Goal: Information Seeking & Learning: Learn about a topic

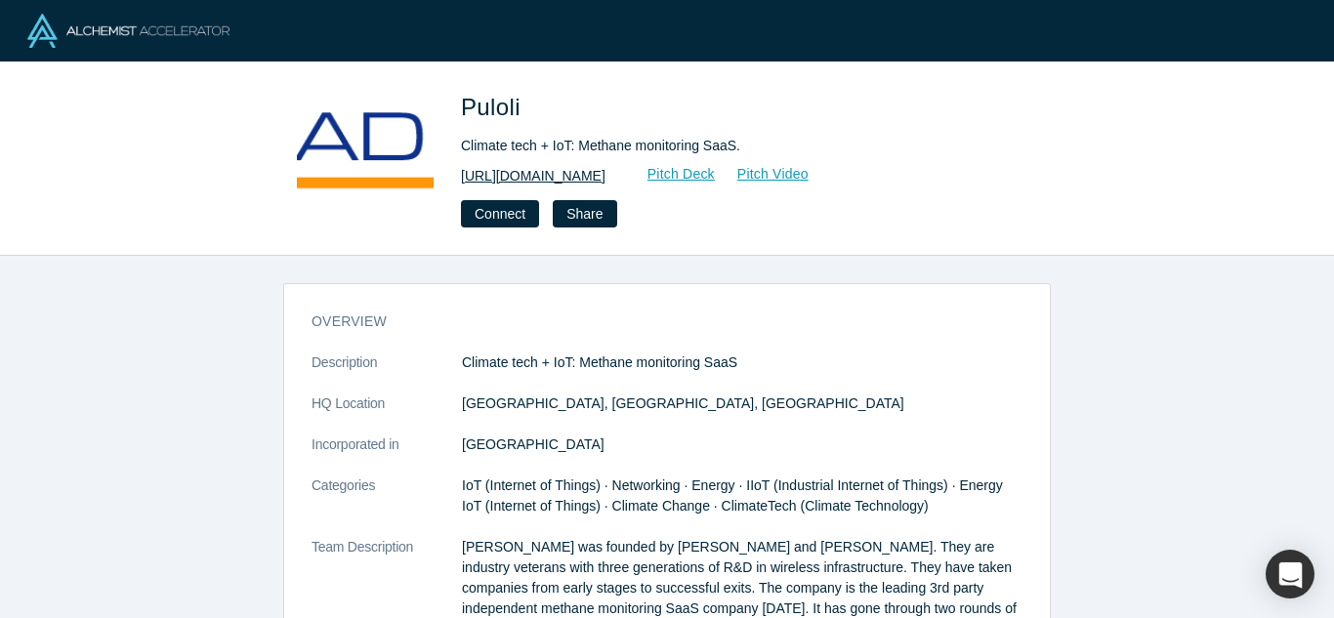
click at [547, 170] on link "http://www.puloli.com" at bounding box center [533, 176] width 145 height 21
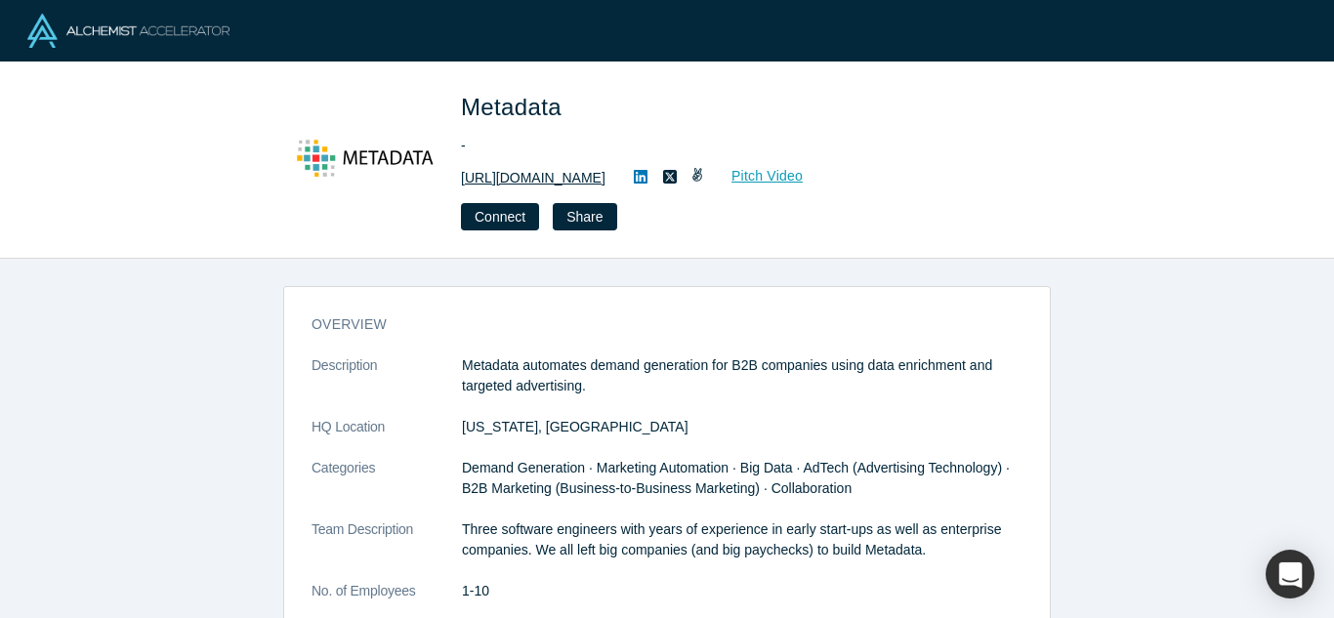
click at [575, 176] on link "https://www.metadata.io" at bounding box center [533, 178] width 145 height 21
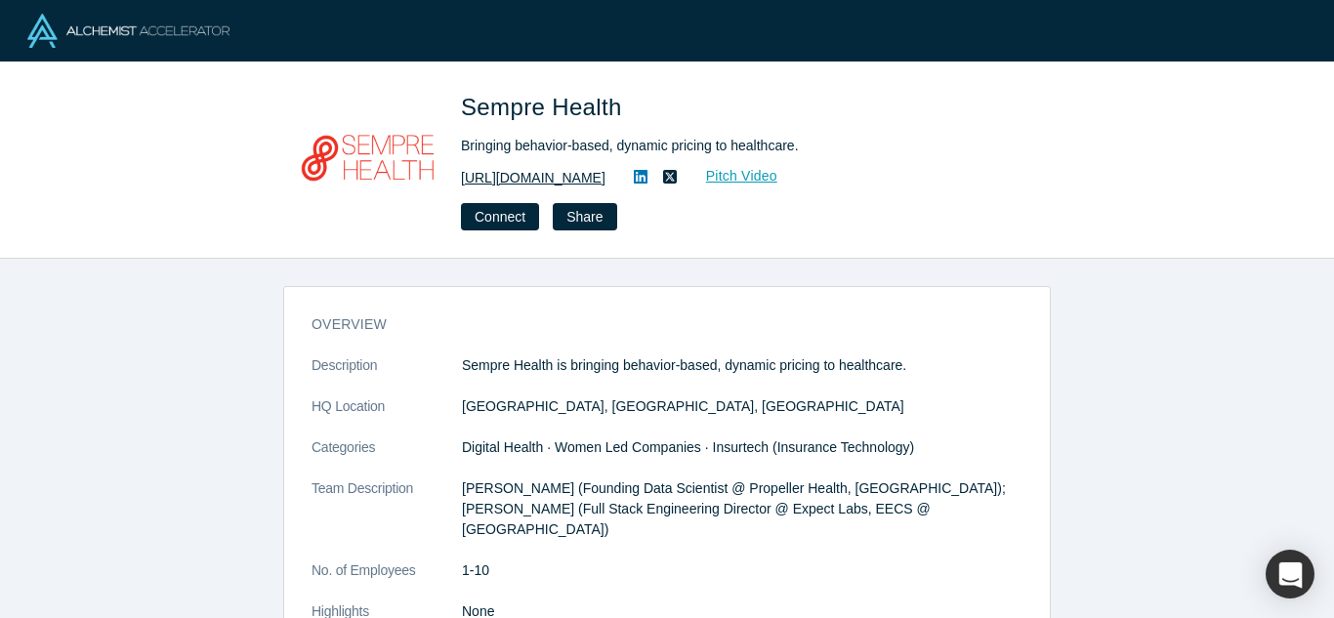
click at [592, 182] on link "https://www.semprehealth.com/" at bounding box center [533, 178] width 145 height 21
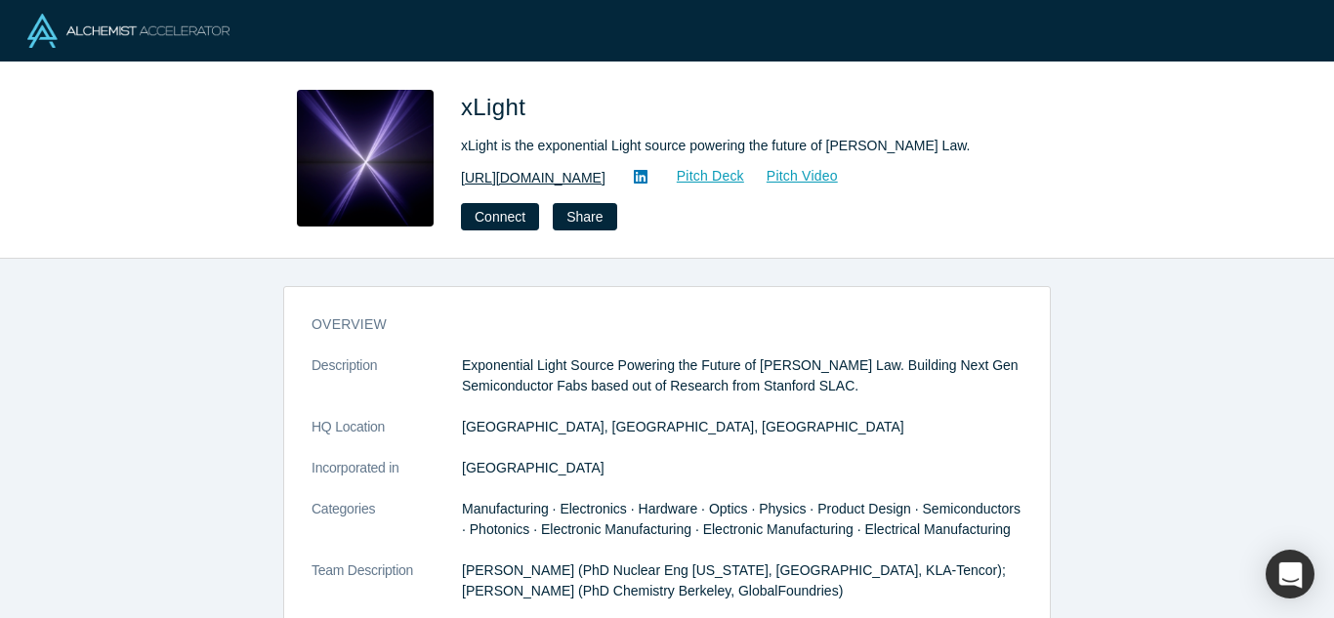
click at [545, 178] on link "[URL][DOMAIN_NAME]" at bounding box center [533, 178] width 145 height 21
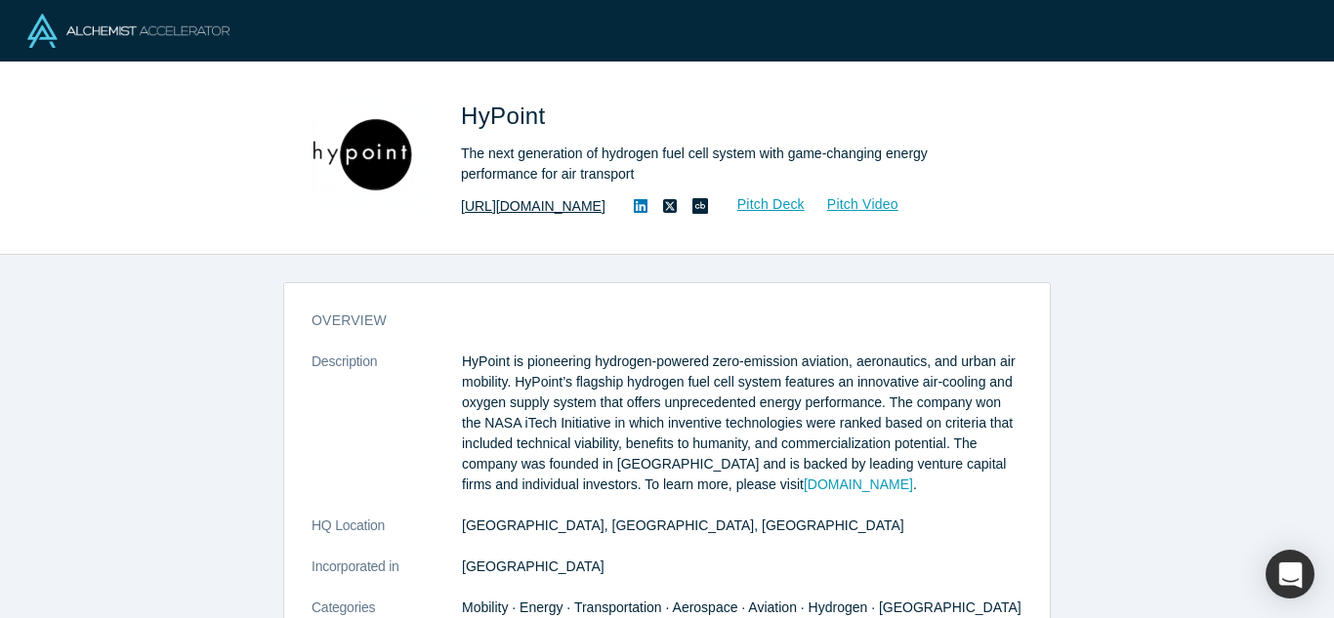
click at [528, 205] on link "http://hypoint.com" at bounding box center [533, 206] width 145 height 21
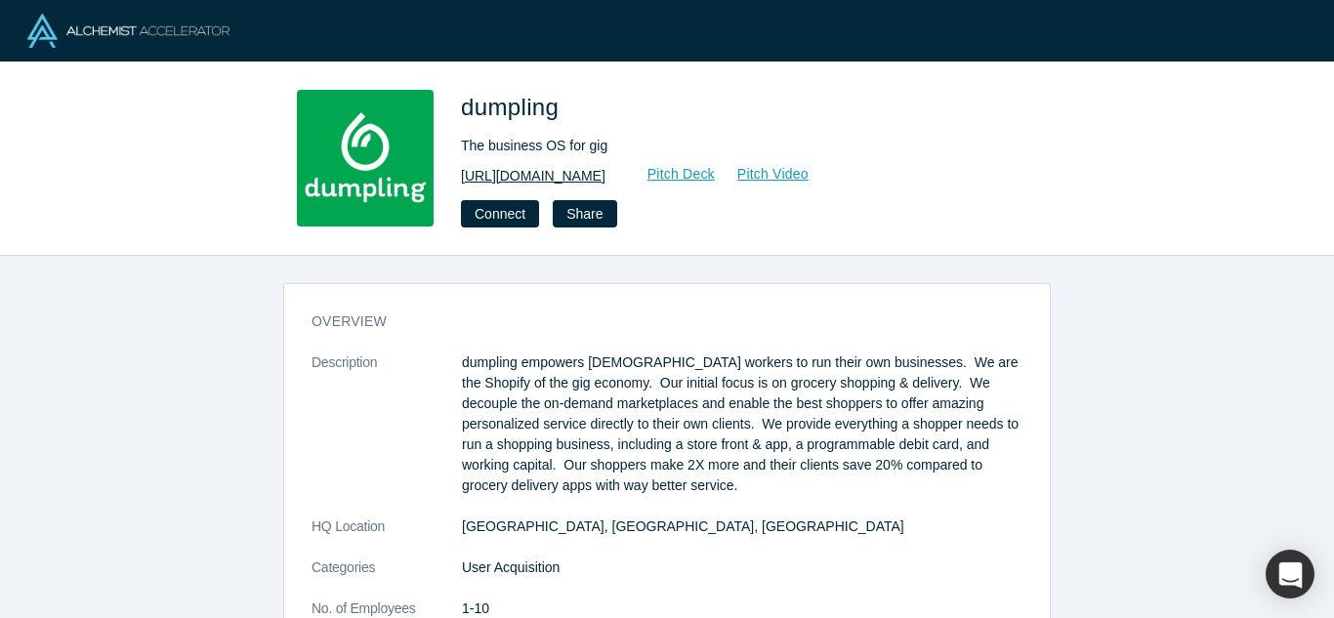
click at [462, 175] on link "https://dumpling.us" at bounding box center [533, 176] width 145 height 21
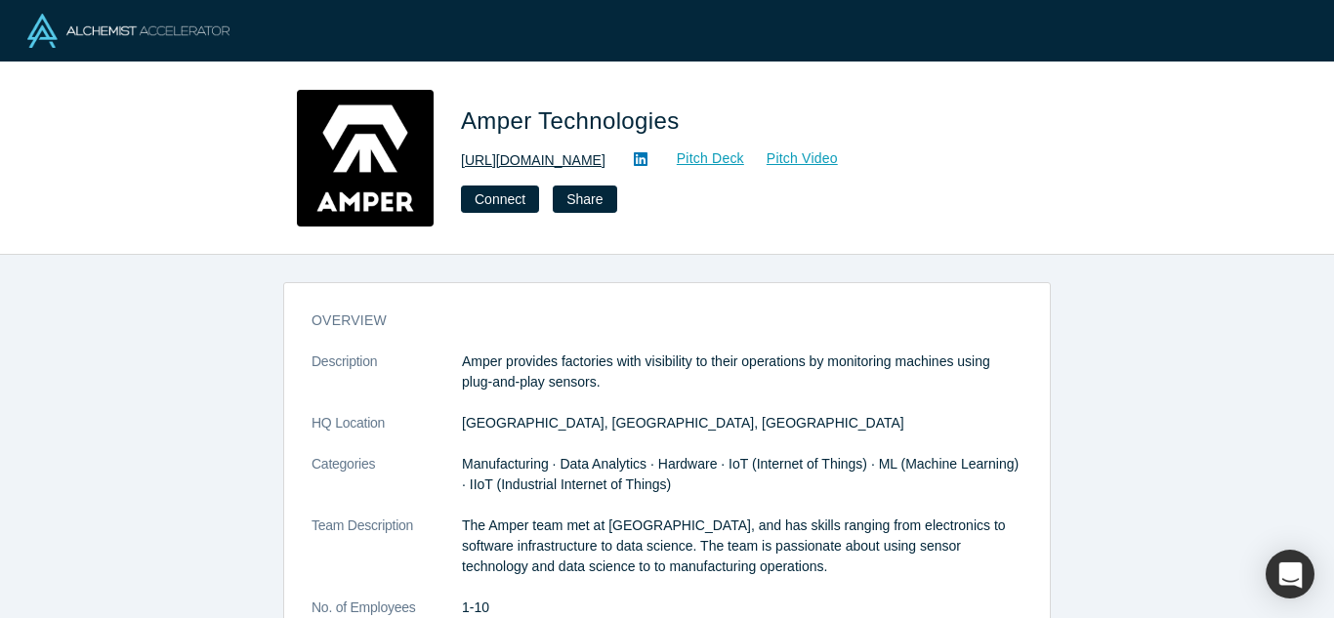
click at [509, 154] on link "http://www.amper.xyz/" at bounding box center [533, 160] width 145 height 21
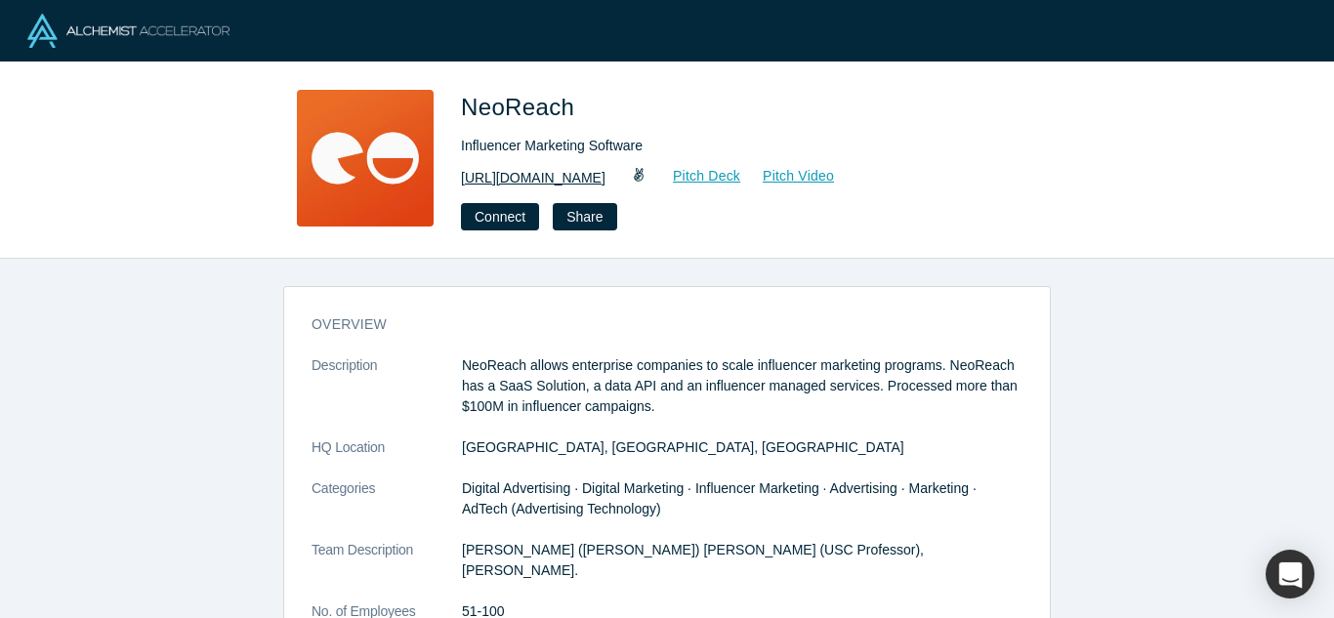
click at [507, 172] on link "[URL][DOMAIN_NAME]" at bounding box center [533, 178] width 145 height 21
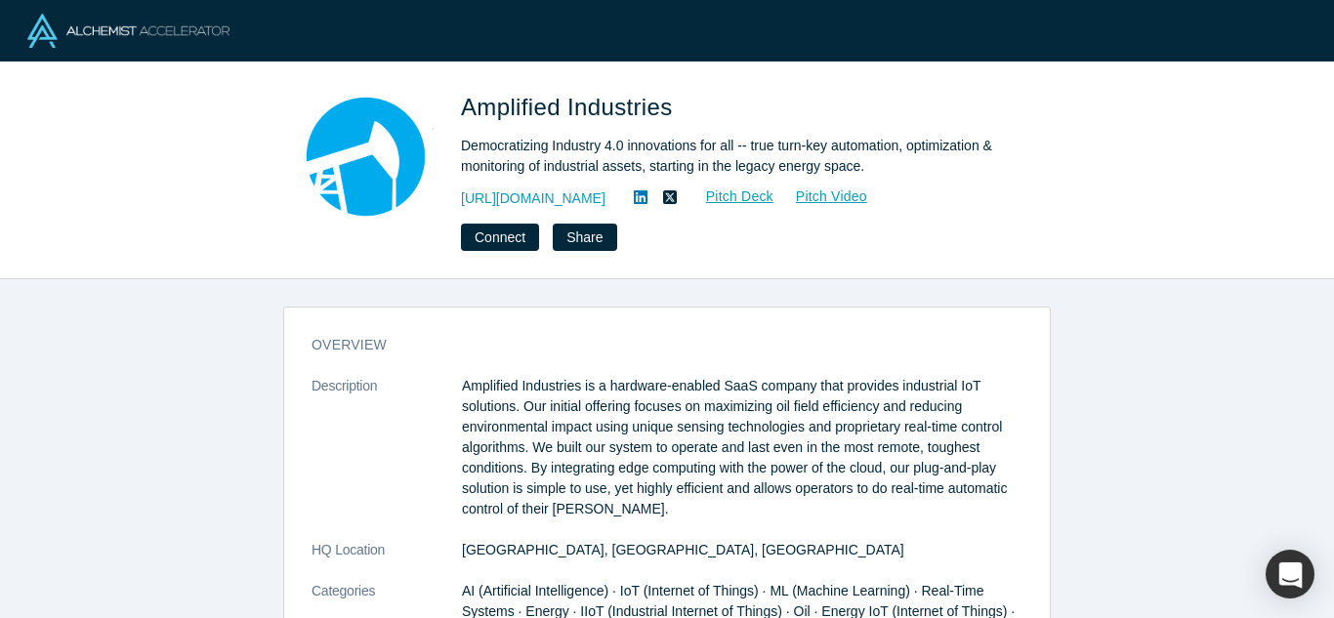
click at [524, 184] on div "Amplified Industries Democratizing Industry 4.0 innovations for all -- true tur…" at bounding box center [734, 170] width 547 height 161
click at [532, 203] on link "[URL][DOMAIN_NAME]" at bounding box center [533, 199] width 145 height 21
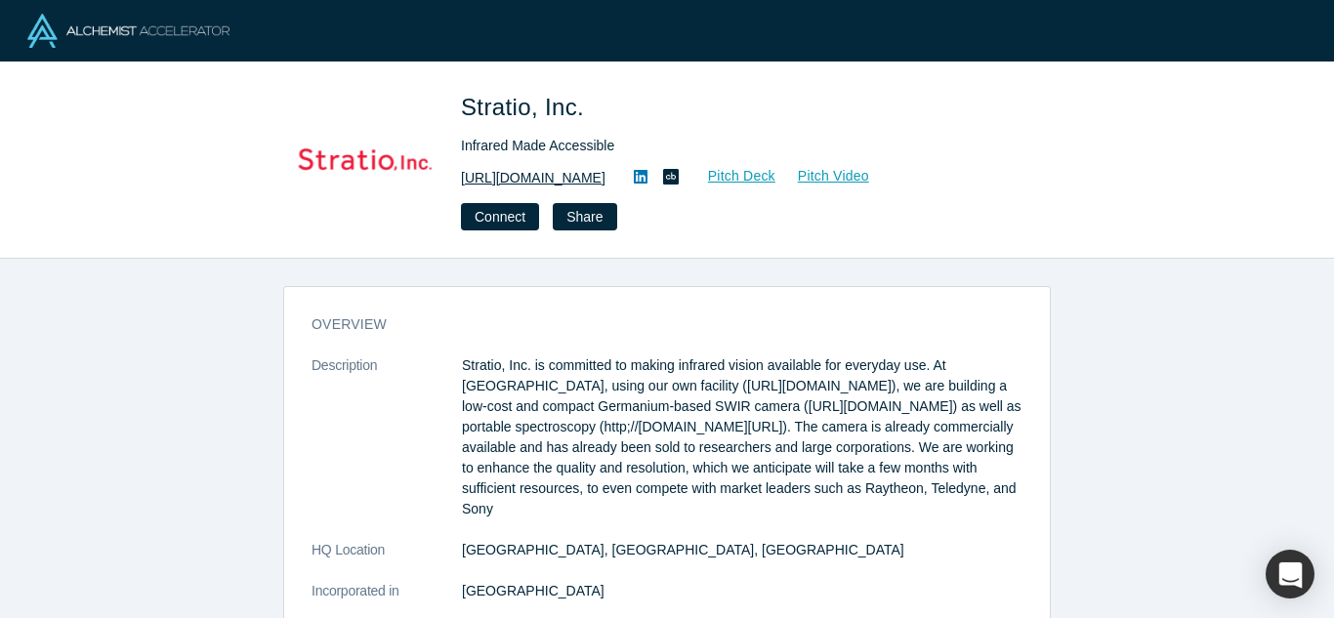
click at [572, 182] on link "http://stratiotechnology.com" at bounding box center [533, 178] width 145 height 21
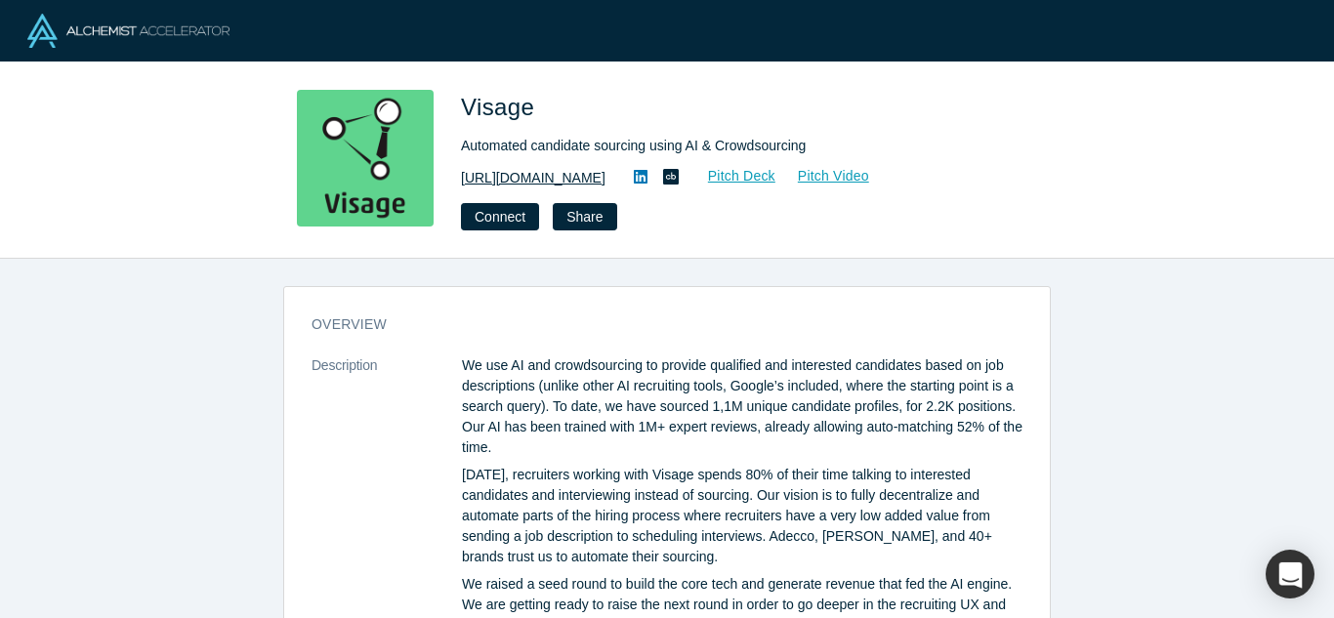
click at [525, 168] on link "http://www.visage.jobs" at bounding box center [533, 178] width 145 height 21
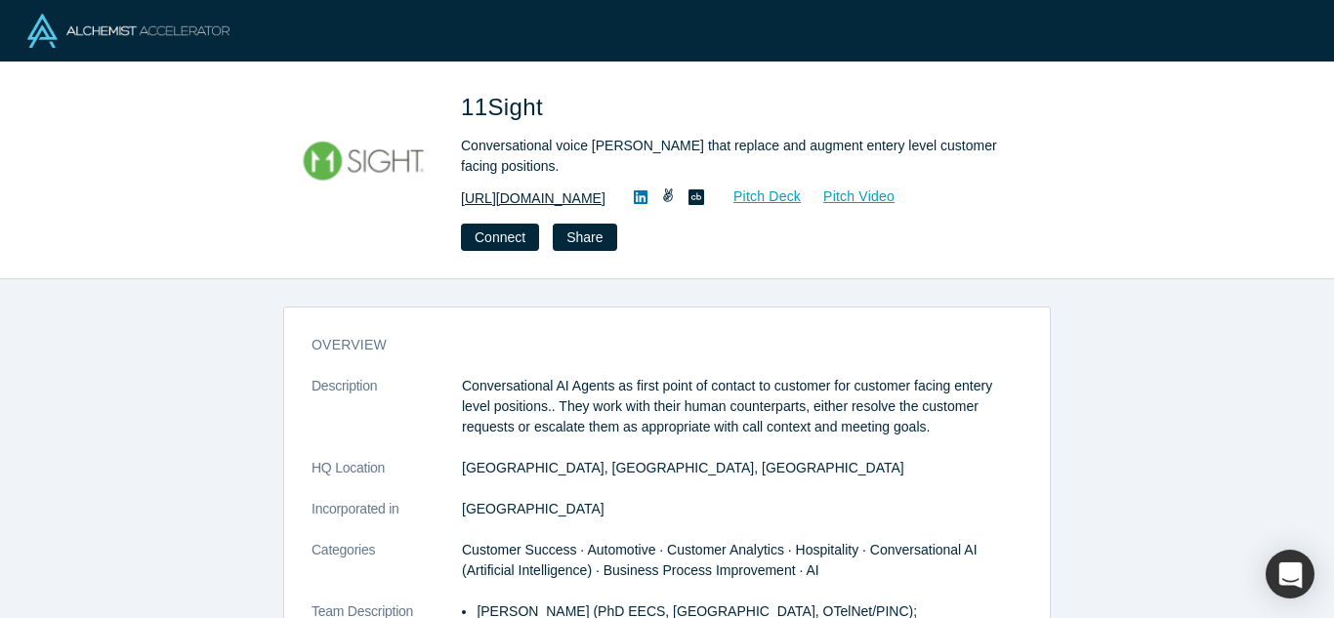
click at [526, 192] on link "https://11sight.com" at bounding box center [533, 199] width 145 height 21
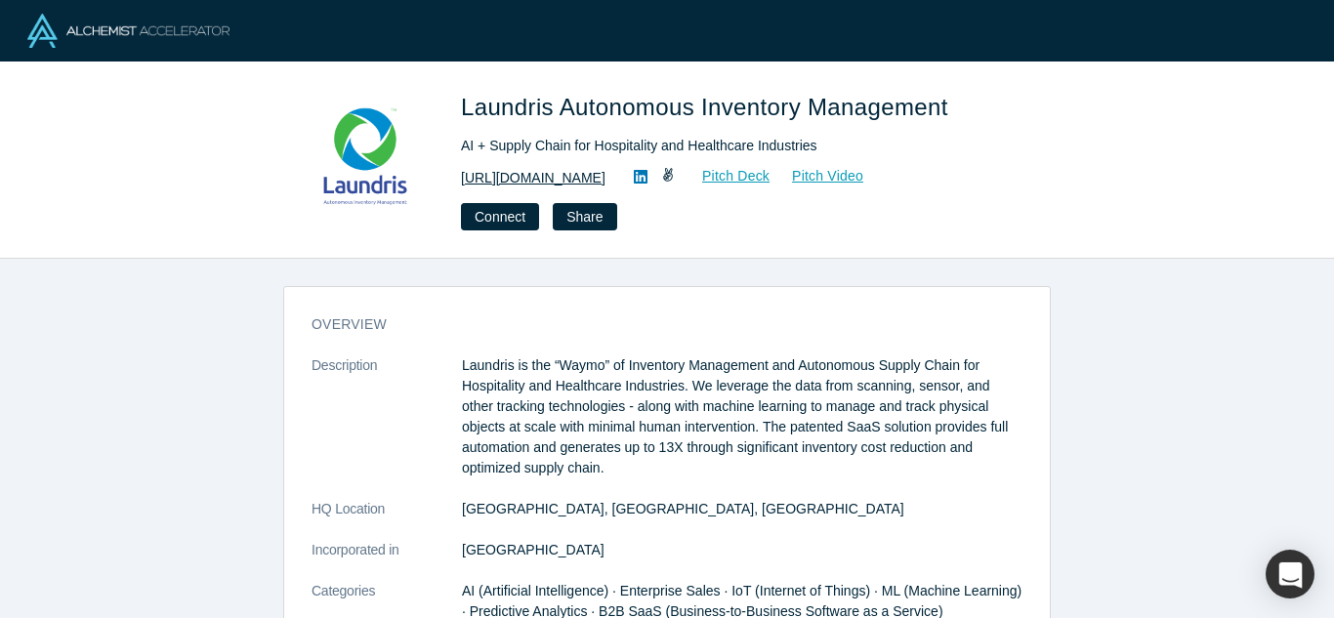
click at [541, 174] on link "https://www.laundris.com" at bounding box center [533, 178] width 145 height 21
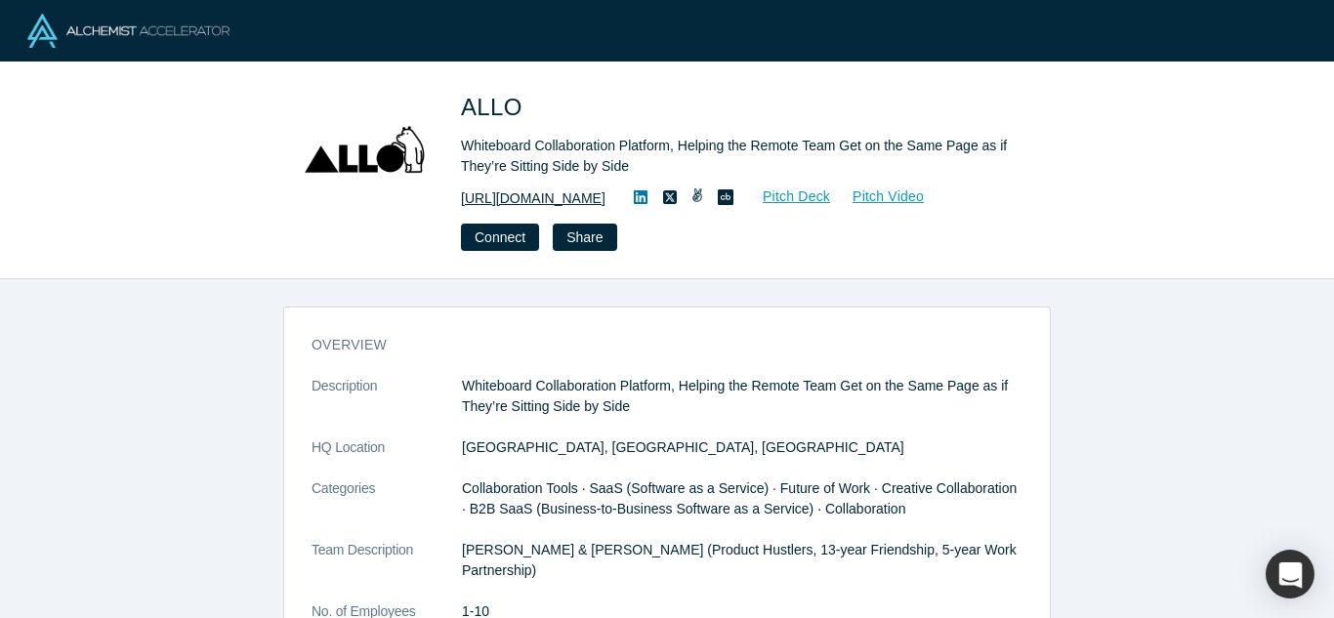
click at [518, 201] on link "[URL][DOMAIN_NAME]" at bounding box center [533, 199] width 145 height 21
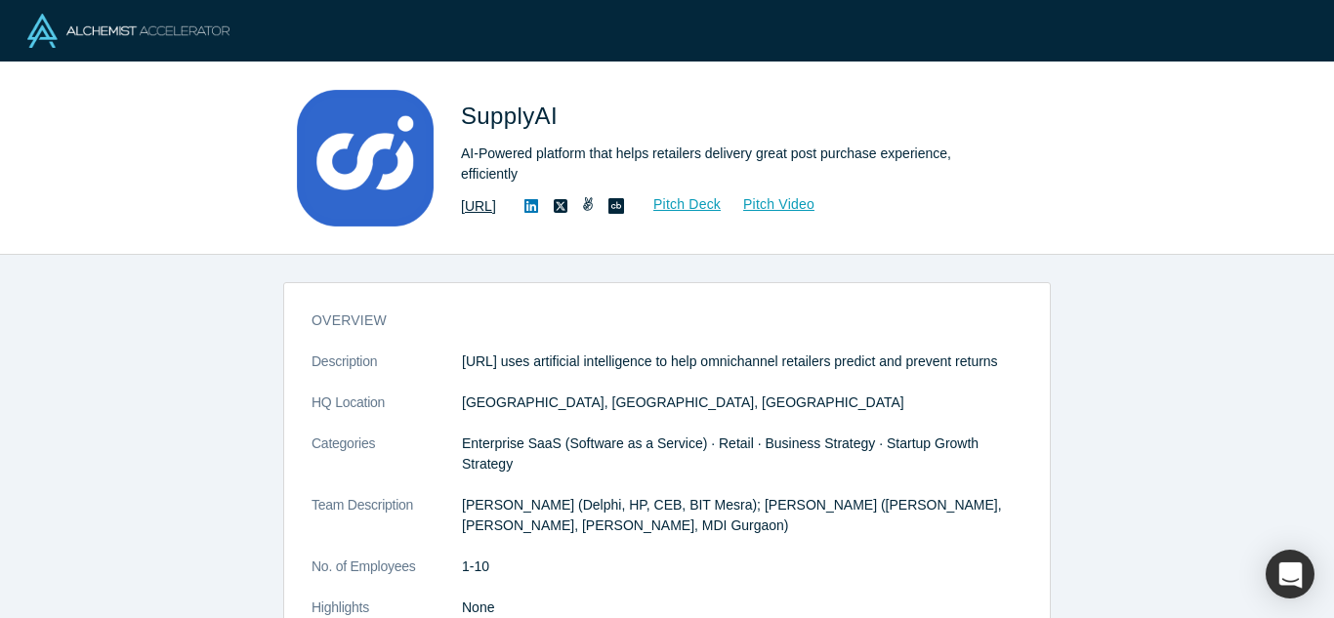
click at [496, 200] on link "[URL]" at bounding box center [478, 206] width 35 height 21
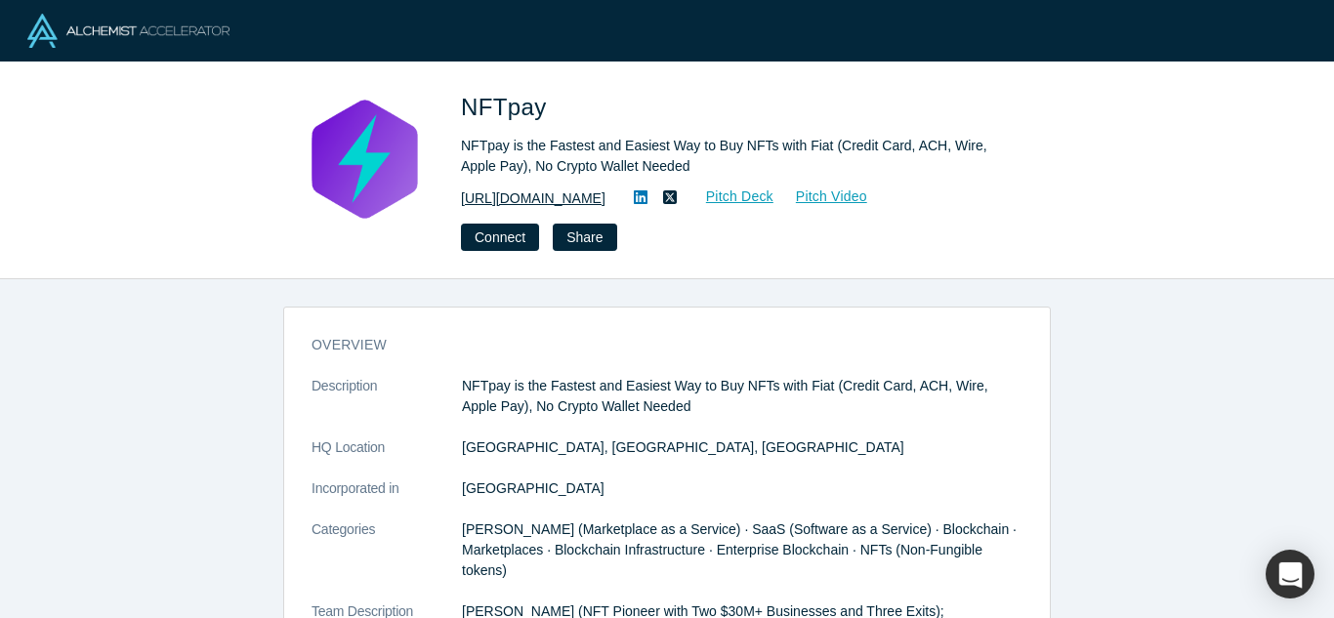
click at [499, 200] on link "https://www.nftpay.xyz" at bounding box center [533, 199] width 145 height 21
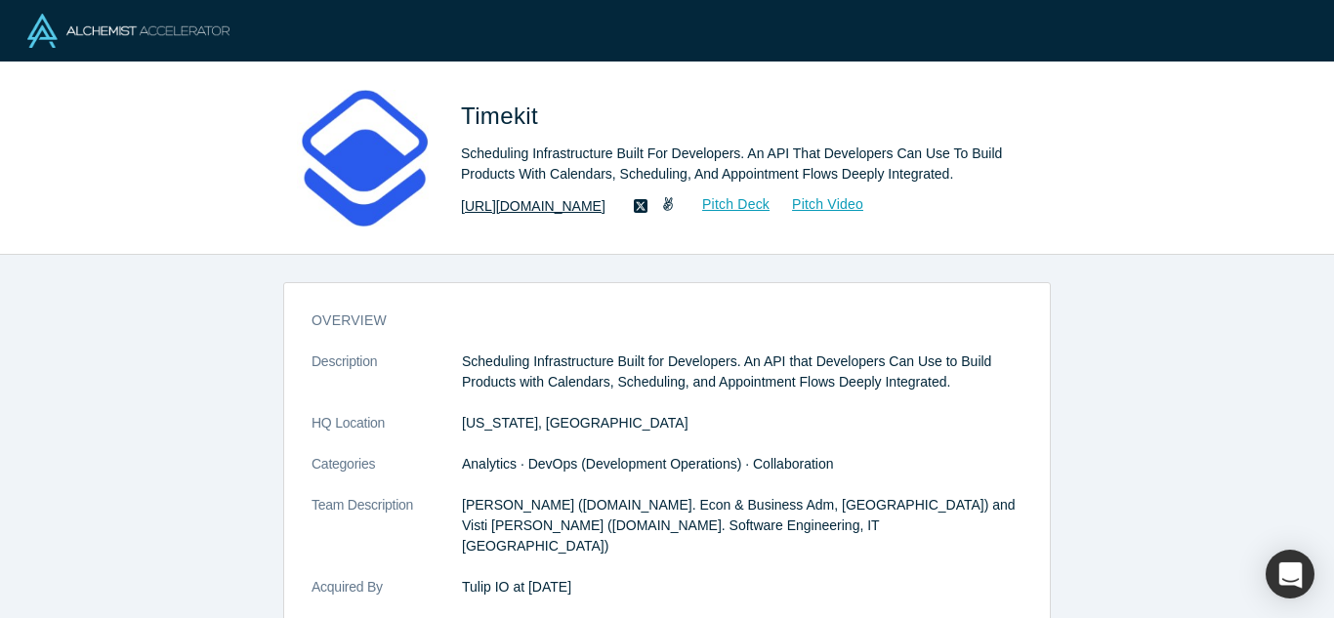
click at [493, 196] on link "[URL][DOMAIN_NAME]" at bounding box center [533, 206] width 145 height 21
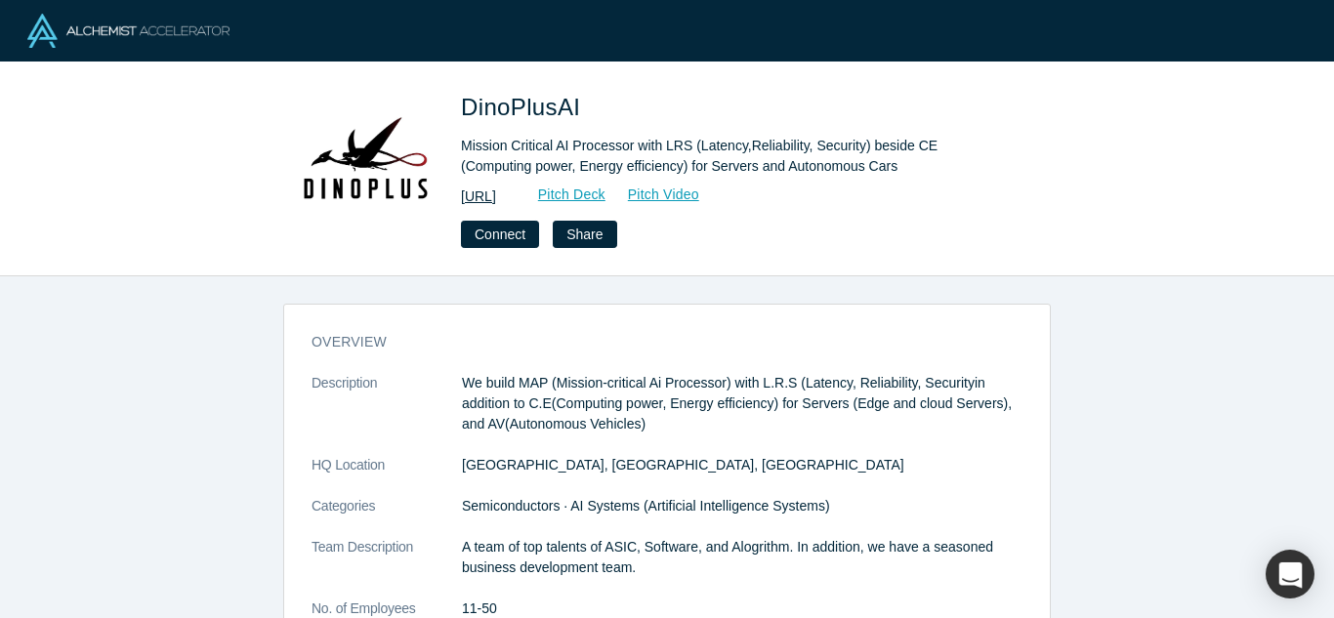
click at [496, 196] on link "http://www.dinoplus.ai" at bounding box center [478, 197] width 35 height 21
click at [496, 201] on link "http://www.dinoplus.ai" at bounding box center [478, 197] width 35 height 21
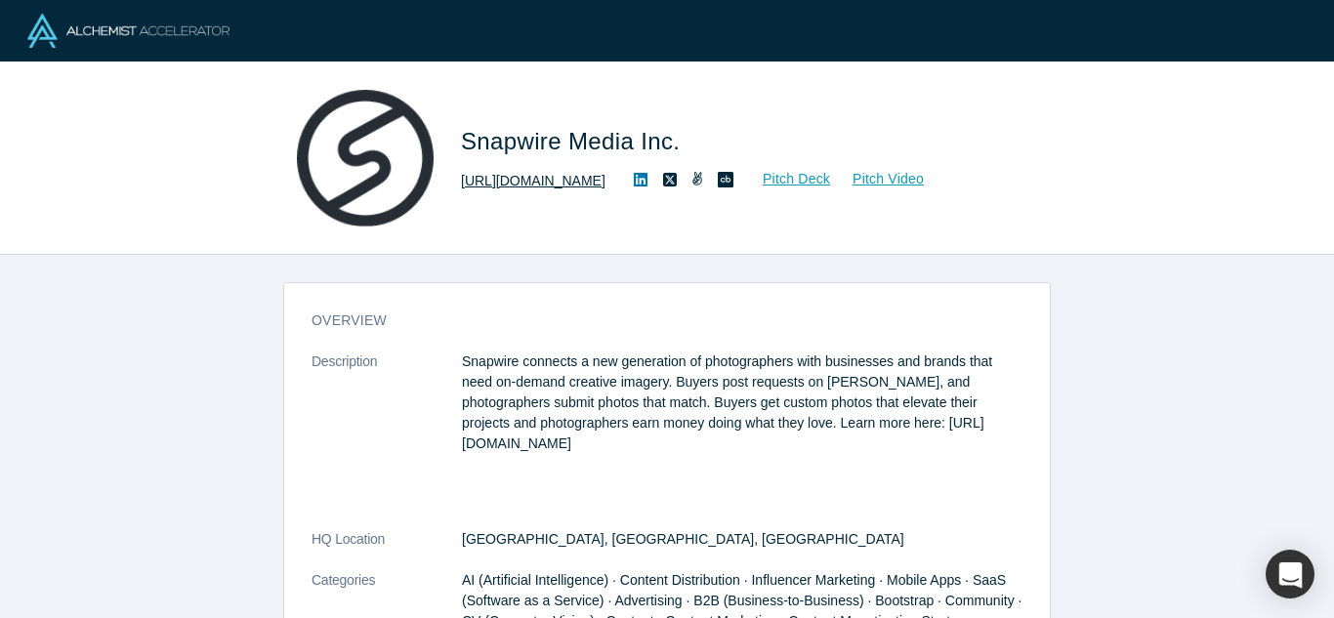
click at [495, 183] on link "https://snapwi.re" at bounding box center [533, 181] width 145 height 21
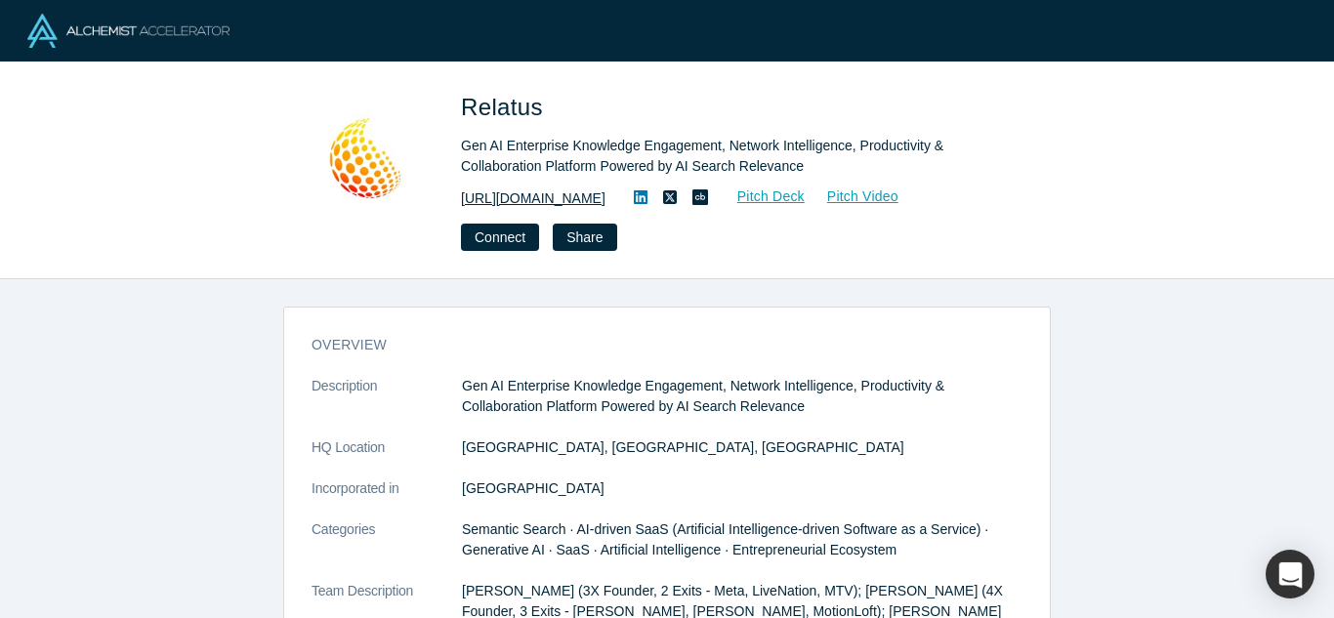
click at [530, 195] on link "[URL][DOMAIN_NAME]" at bounding box center [533, 199] width 145 height 21
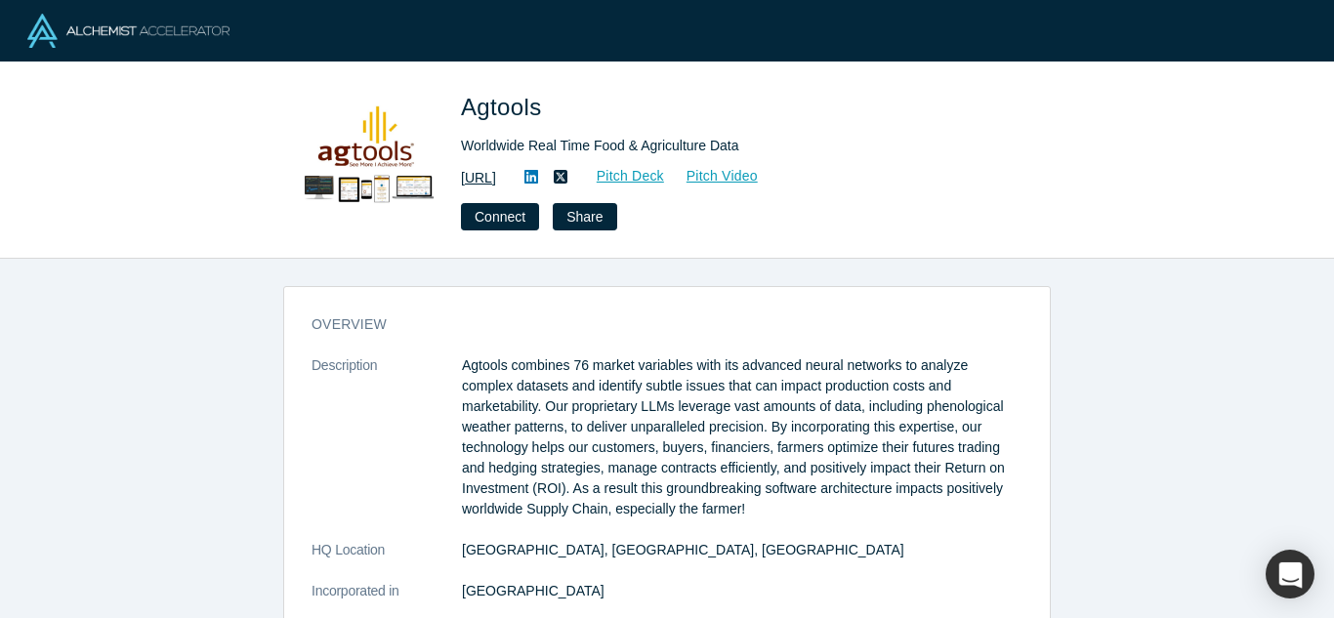
click at [493, 175] on link "[URL]" at bounding box center [478, 178] width 35 height 21
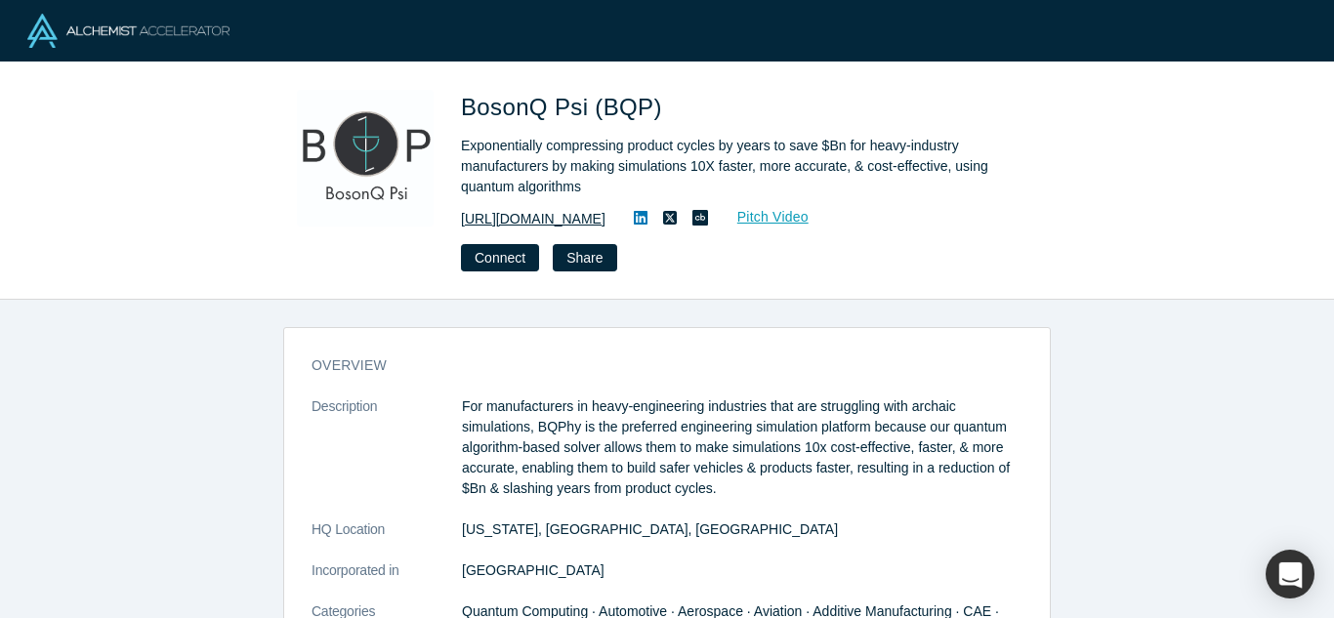
click at [523, 221] on link "[URL][DOMAIN_NAME]" at bounding box center [533, 219] width 145 height 21
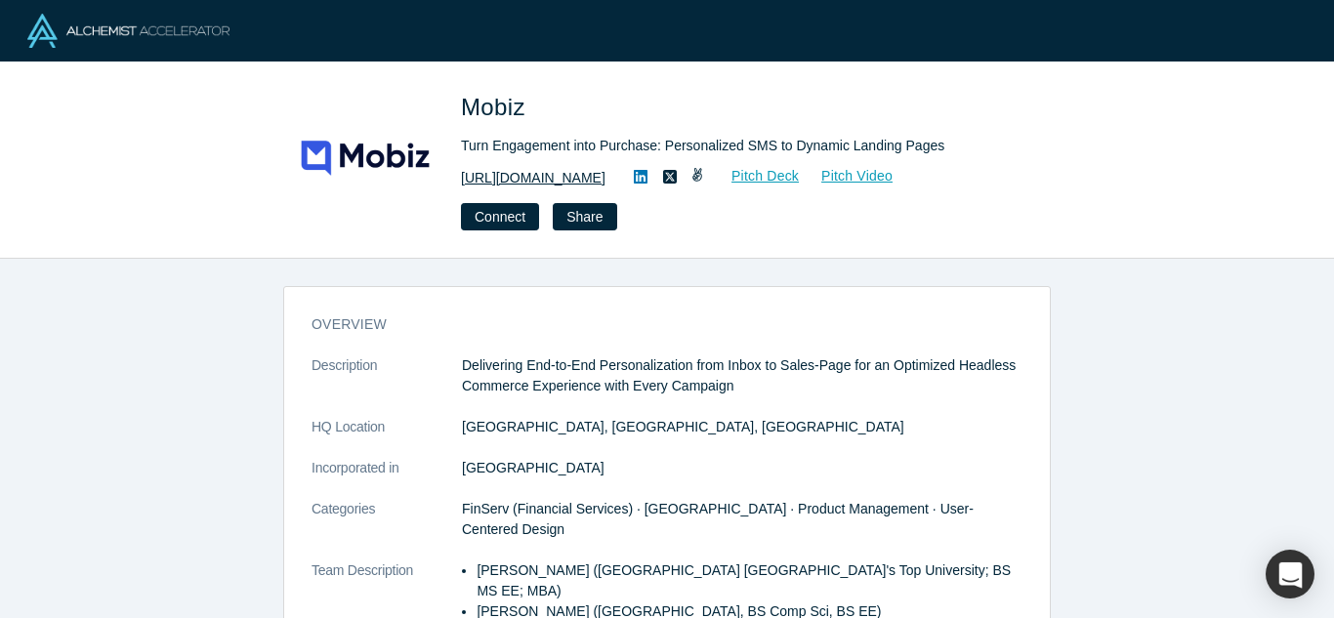
click at [549, 172] on link "https://www.mobiz.co" at bounding box center [533, 178] width 145 height 21
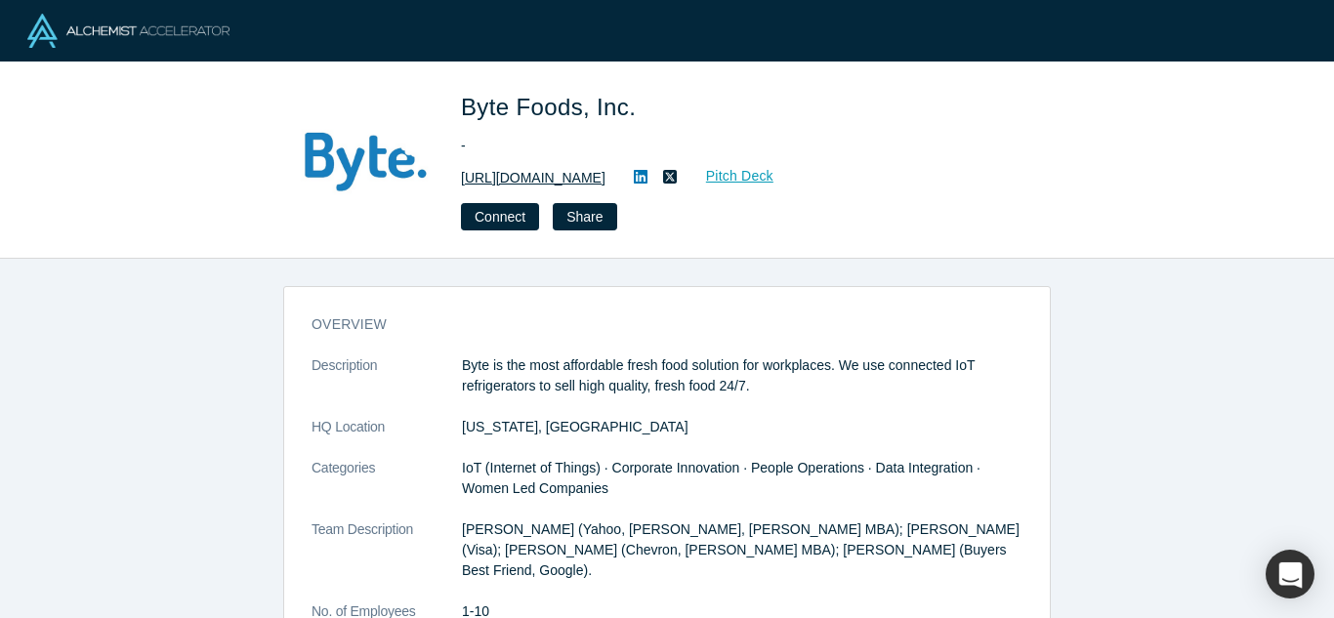
click at [536, 170] on link "[URL][DOMAIN_NAME]" at bounding box center [533, 178] width 145 height 21
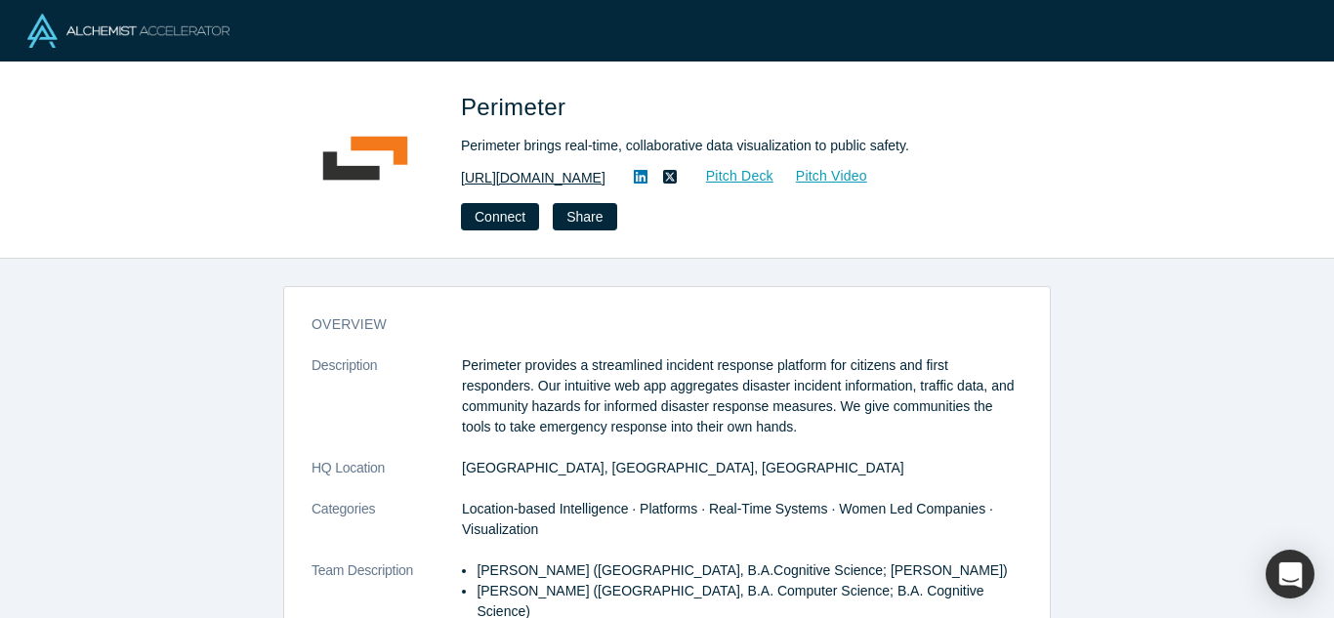
click at [510, 181] on link "[URL][DOMAIN_NAME]" at bounding box center [533, 178] width 145 height 21
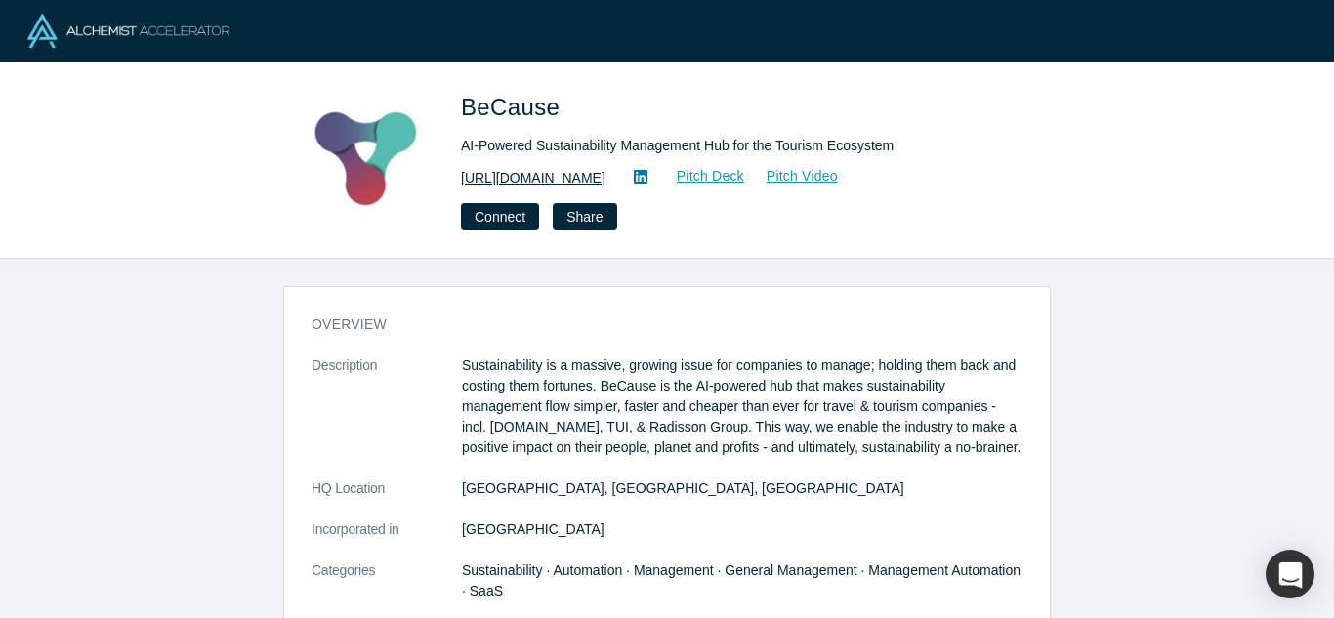
click at [525, 171] on link "[URL][DOMAIN_NAME]" at bounding box center [533, 178] width 145 height 21
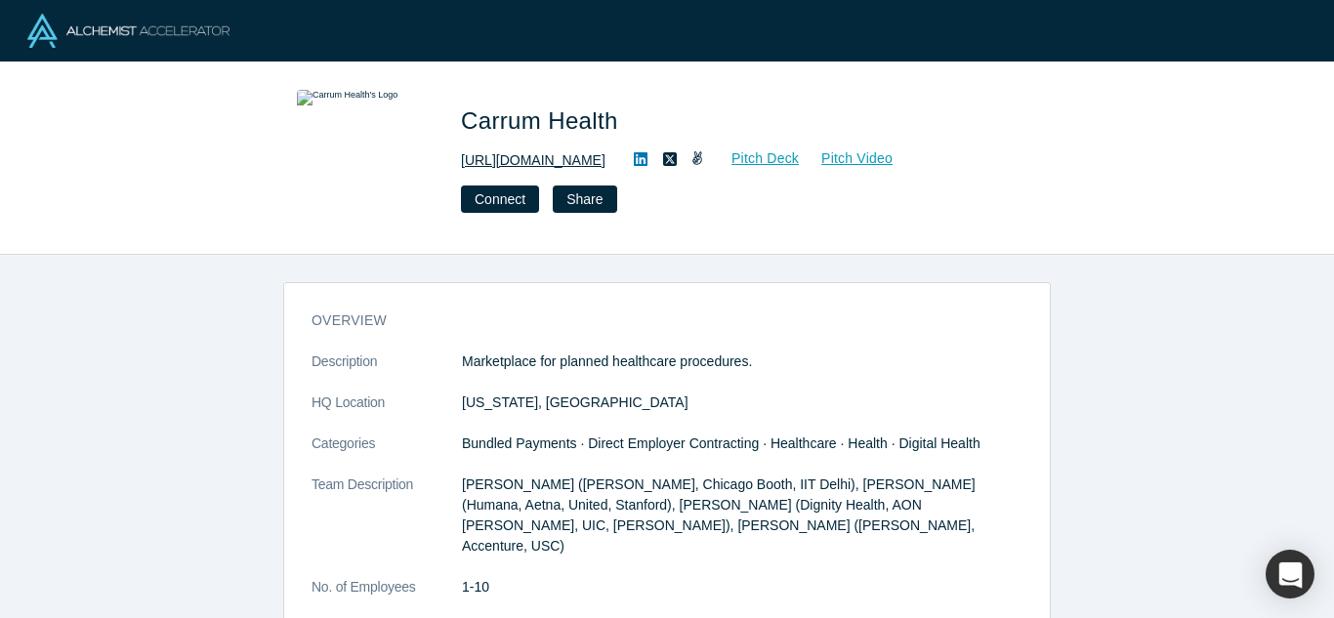
click at [509, 162] on link "[URL][DOMAIN_NAME]" at bounding box center [533, 160] width 145 height 21
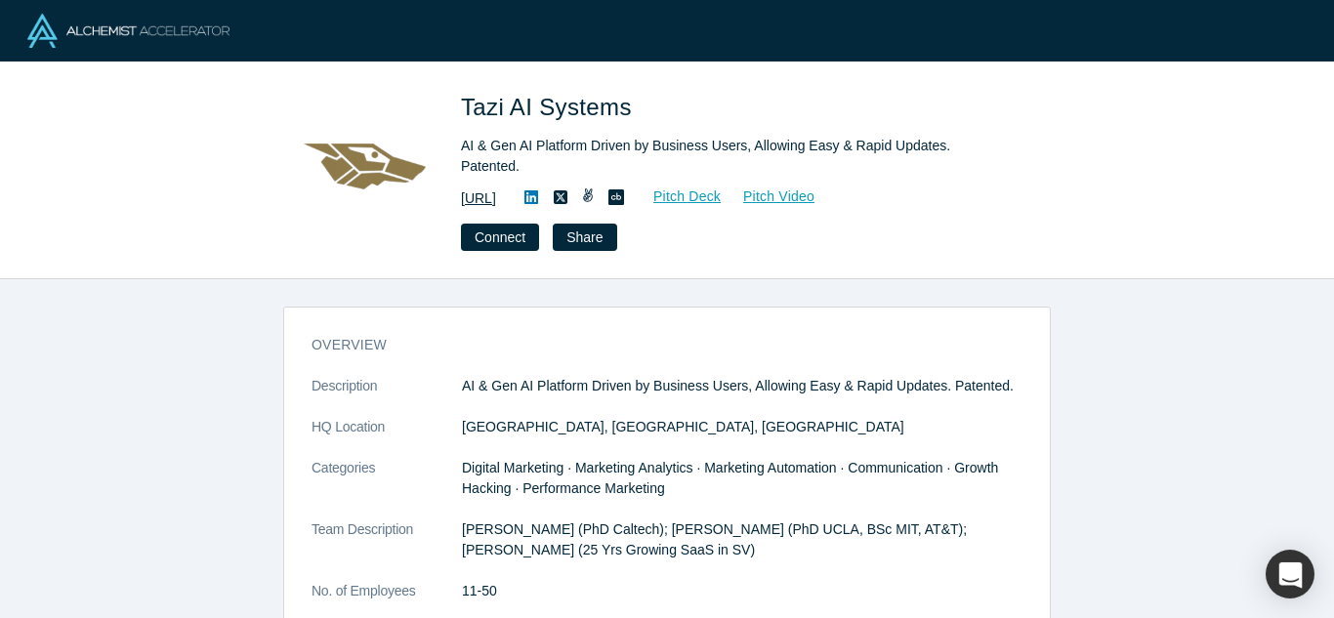
click at [496, 189] on link "https://www.tazi.ai" at bounding box center [478, 199] width 35 height 21
